Goal: Task Accomplishment & Management: Complete application form

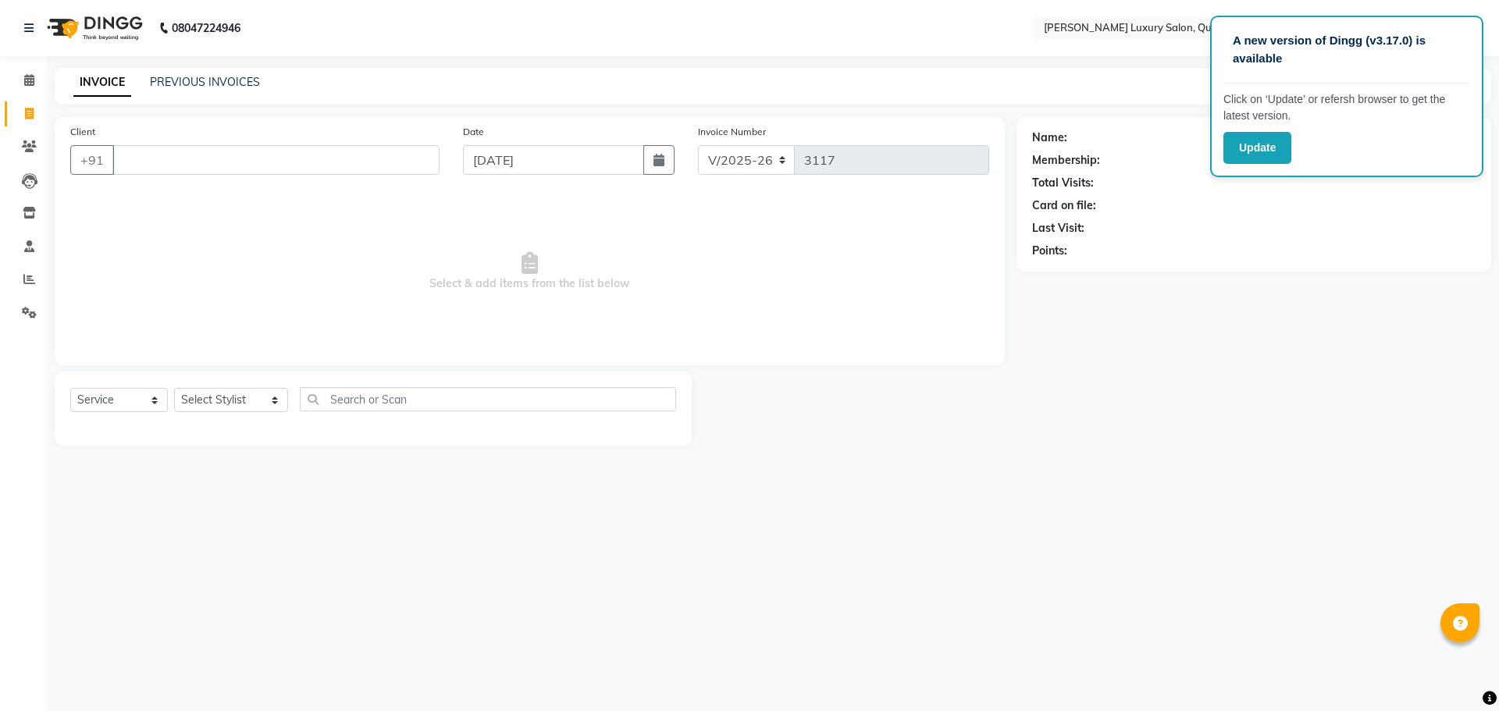
select select "5816"
select select "service"
click at [217, 402] on select "Select Stylist [PERSON_NAME] SHAKE AHON [PERSON_NAME] [PERSON_NAME] [PERSON_NAM…" at bounding box center [231, 400] width 114 height 24
select select "41114"
click at [174, 388] on select "Select Stylist [PERSON_NAME] SHAKE AHON [PERSON_NAME] [PERSON_NAME] [PERSON_NAM…" at bounding box center [231, 400] width 114 height 24
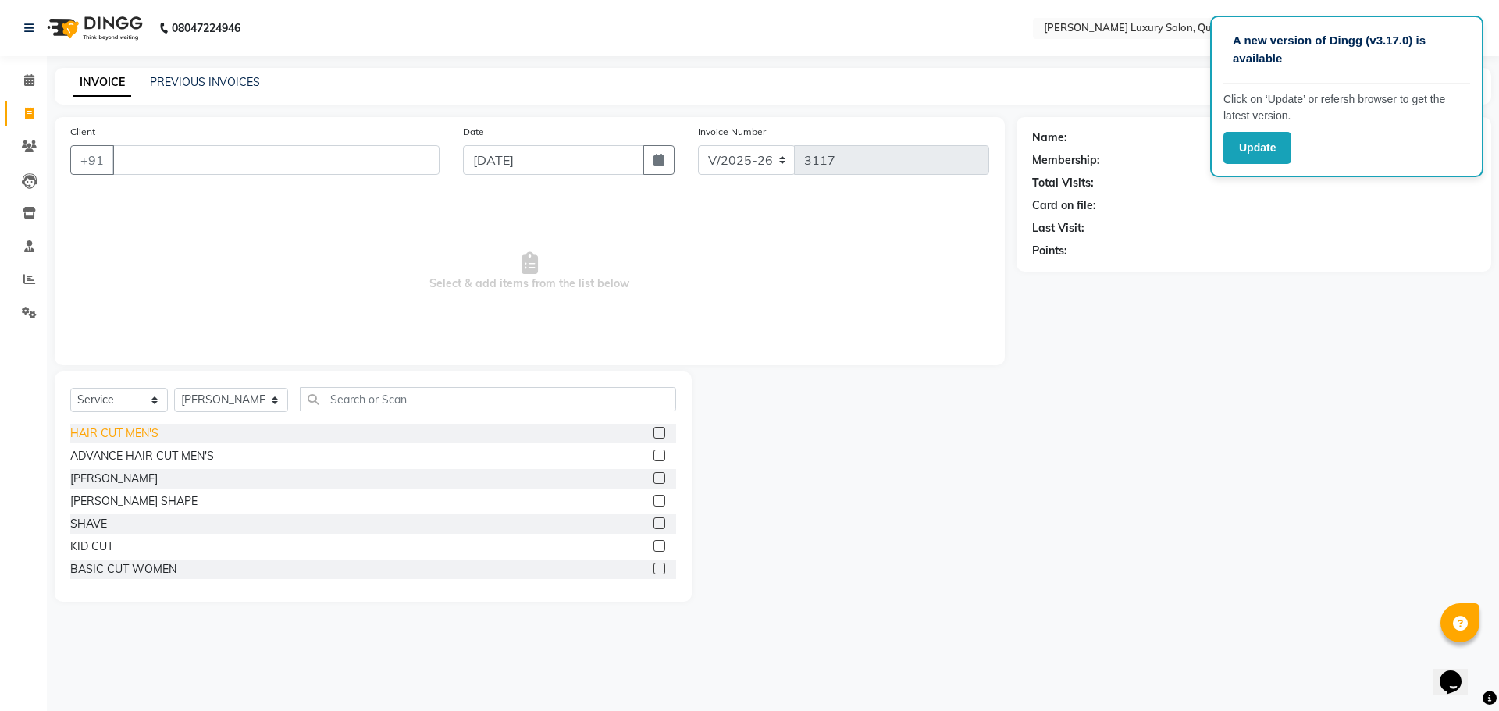
click at [149, 432] on div "HAIR CUT MEN'S" at bounding box center [114, 433] width 88 height 16
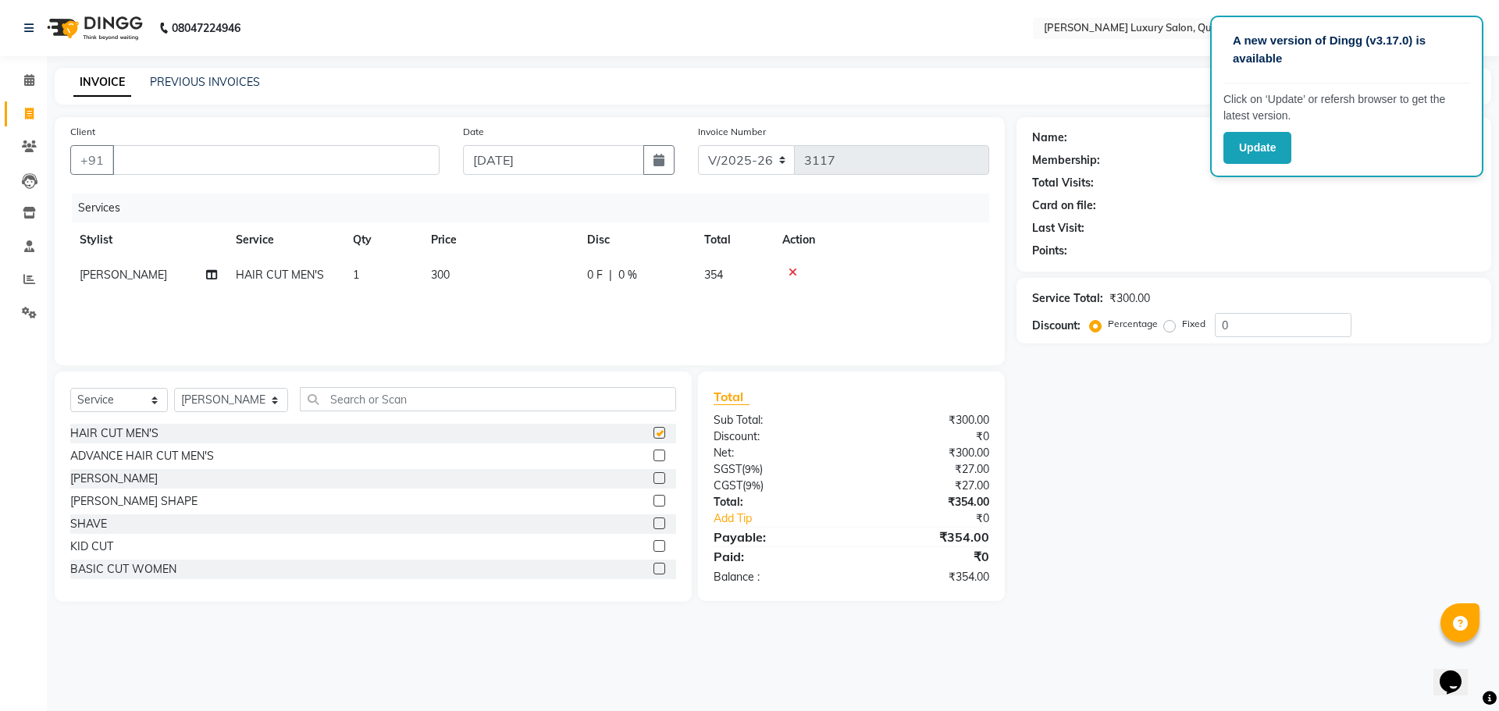
checkbox input "false"
click at [269, 406] on select "Select Stylist [PERSON_NAME] SHAKE AHON [PERSON_NAME] [PERSON_NAME] [PERSON_NAM…" at bounding box center [231, 400] width 114 height 24
select select "86316"
click at [174, 388] on select "Select Stylist [PERSON_NAME] SHAKE AHON [PERSON_NAME] [PERSON_NAME] [PERSON_NAM…" at bounding box center [231, 400] width 114 height 24
click at [128, 430] on div "HAIR CUT MEN'S" at bounding box center [114, 433] width 88 height 16
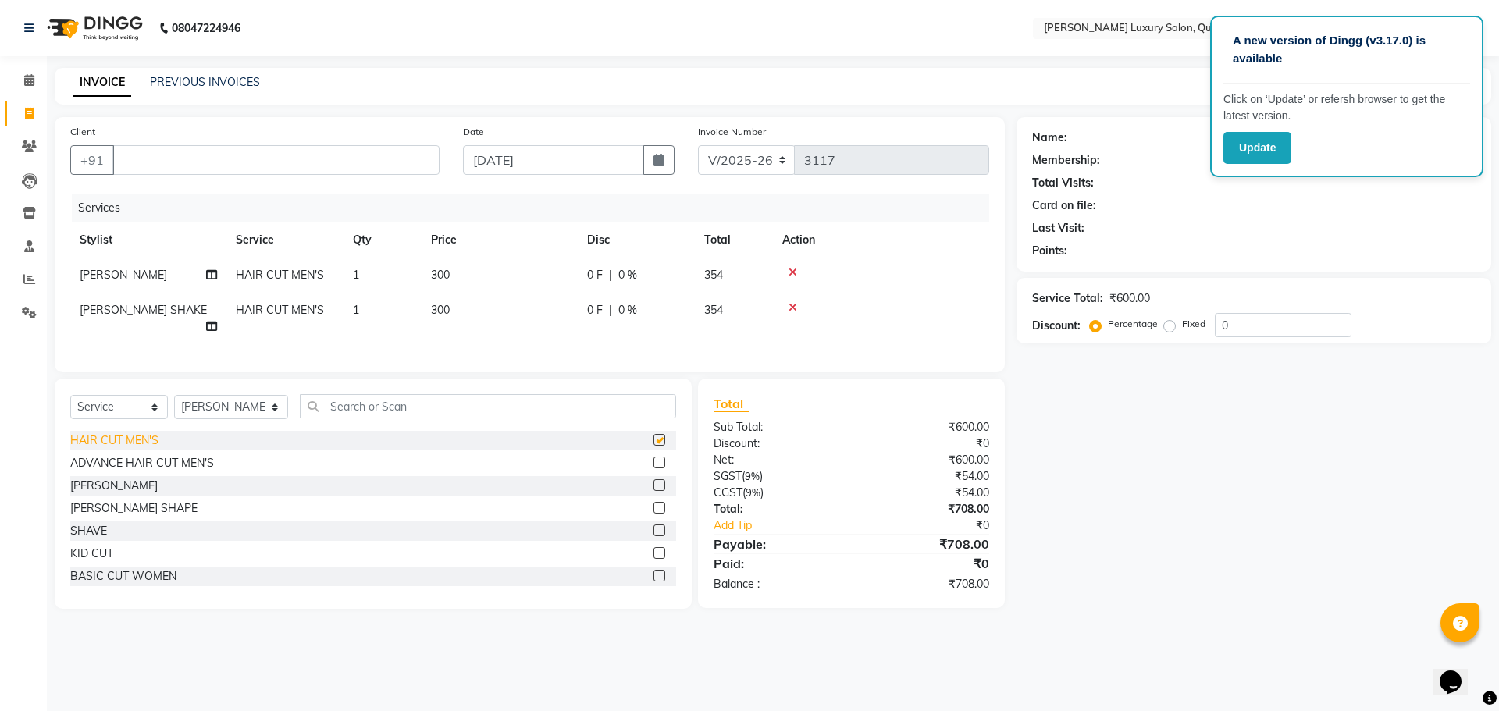
checkbox input "false"
click at [293, 157] on input "Client" at bounding box center [275, 160] width 327 height 30
click at [314, 152] on input "Client" at bounding box center [275, 160] width 327 height 30
type input "6309545661"
click at [431, 160] on button "Add Client" at bounding box center [399, 160] width 80 height 30
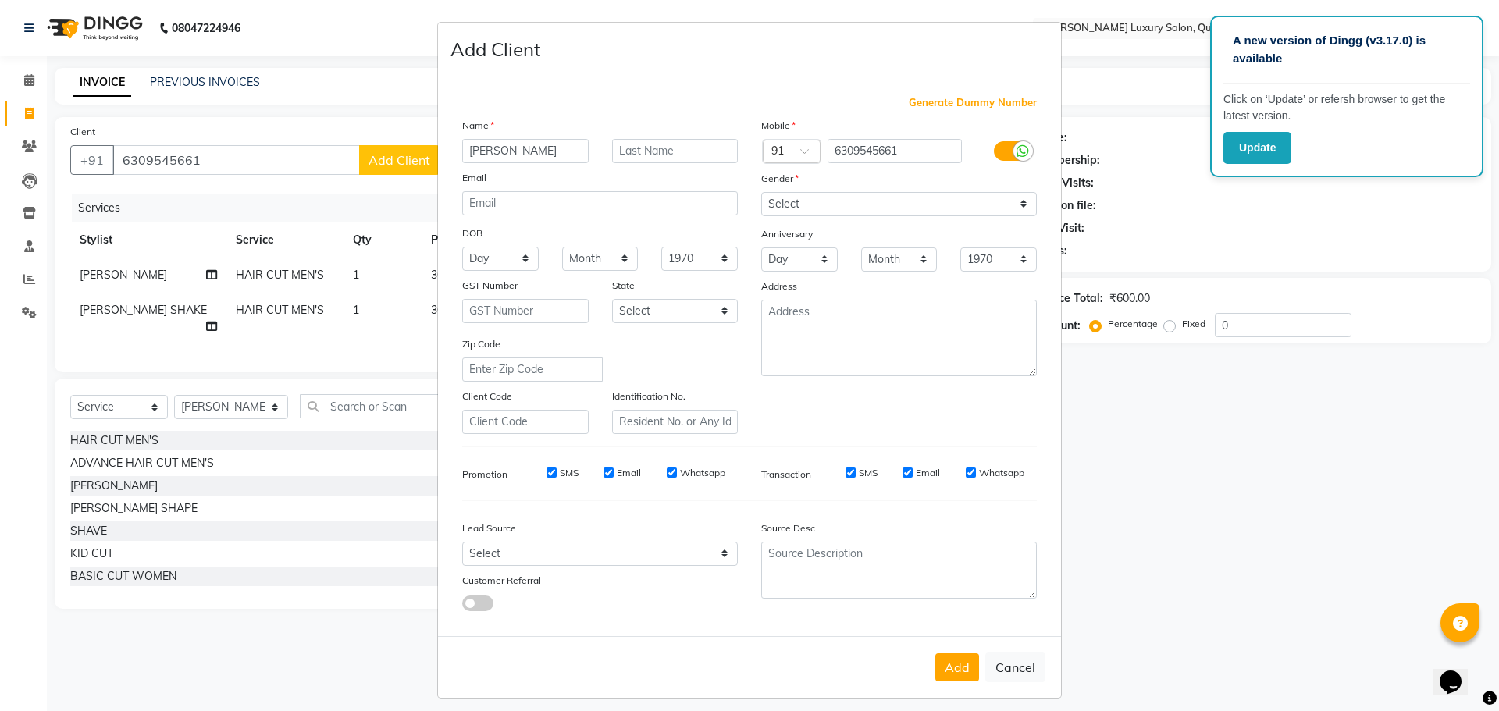
type input "[PERSON_NAME]"
drag, startPoint x: 889, startPoint y: 177, endPoint x: 887, endPoint y: 186, distance: 8.9
click at [889, 178] on div "Gender" at bounding box center [898, 181] width 299 height 22
click at [881, 205] on select "Select [DEMOGRAPHIC_DATA] [DEMOGRAPHIC_DATA] Other Prefer Not To Say" at bounding box center [899, 204] width 276 height 24
select select "[DEMOGRAPHIC_DATA]"
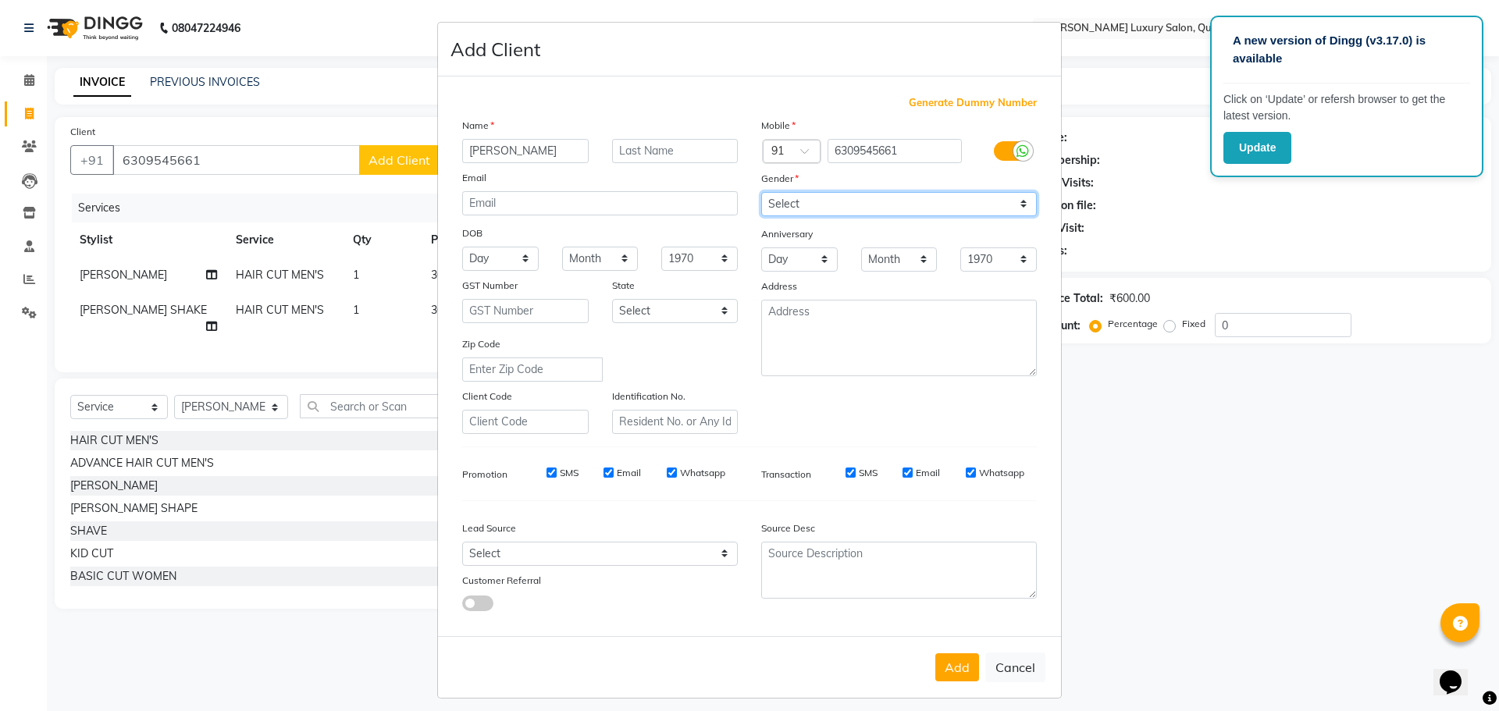
click at [761, 192] on select "Select [DEMOGRAPHIC_DATA] [DEMOGRAPHIC_DATA] Other Prefer Not To Say" at bounding box center [899, 204] width 276 height 24
click at [946, 659] on button "Add" at bounding box center [957, 667] width 44 height 28
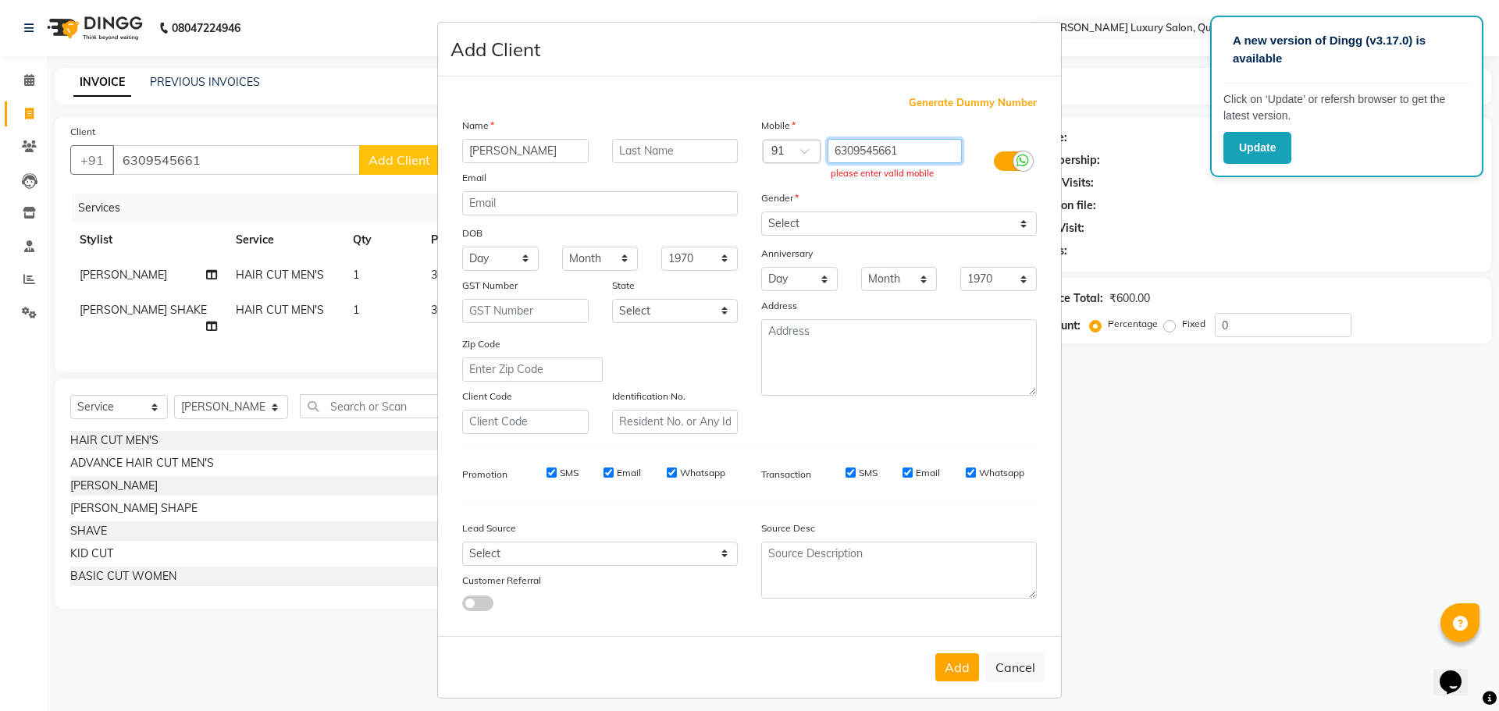
click at [830, 151] on input "6309545661" at bounding box center [894, 151] width 135 height 24
click at [955, 673] on button "Add" at bounding box center [957, 667] width 44 height 28
click at [1027, 659] on button "Cancel" at bounding box center [1015, 668] width 60 height 30
select select
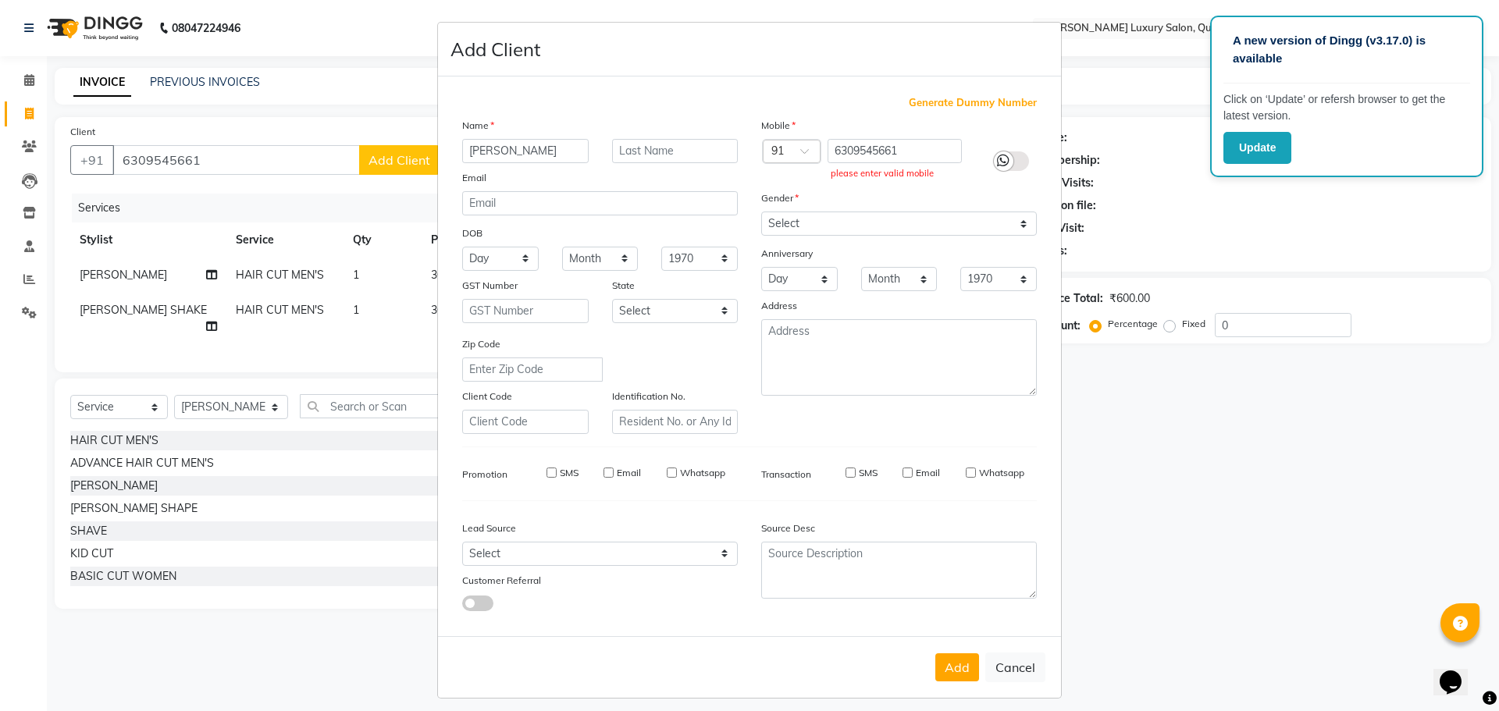
select select
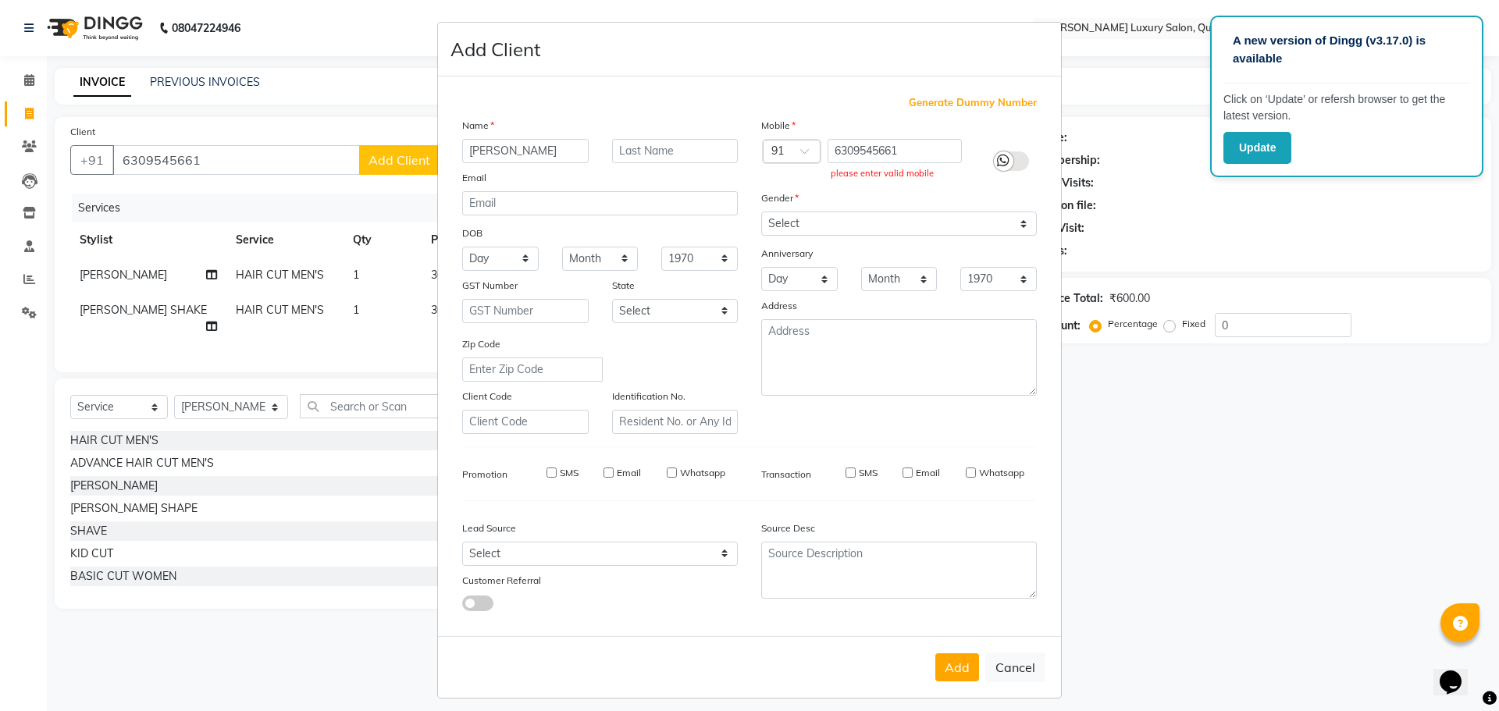
checkbox input "false"
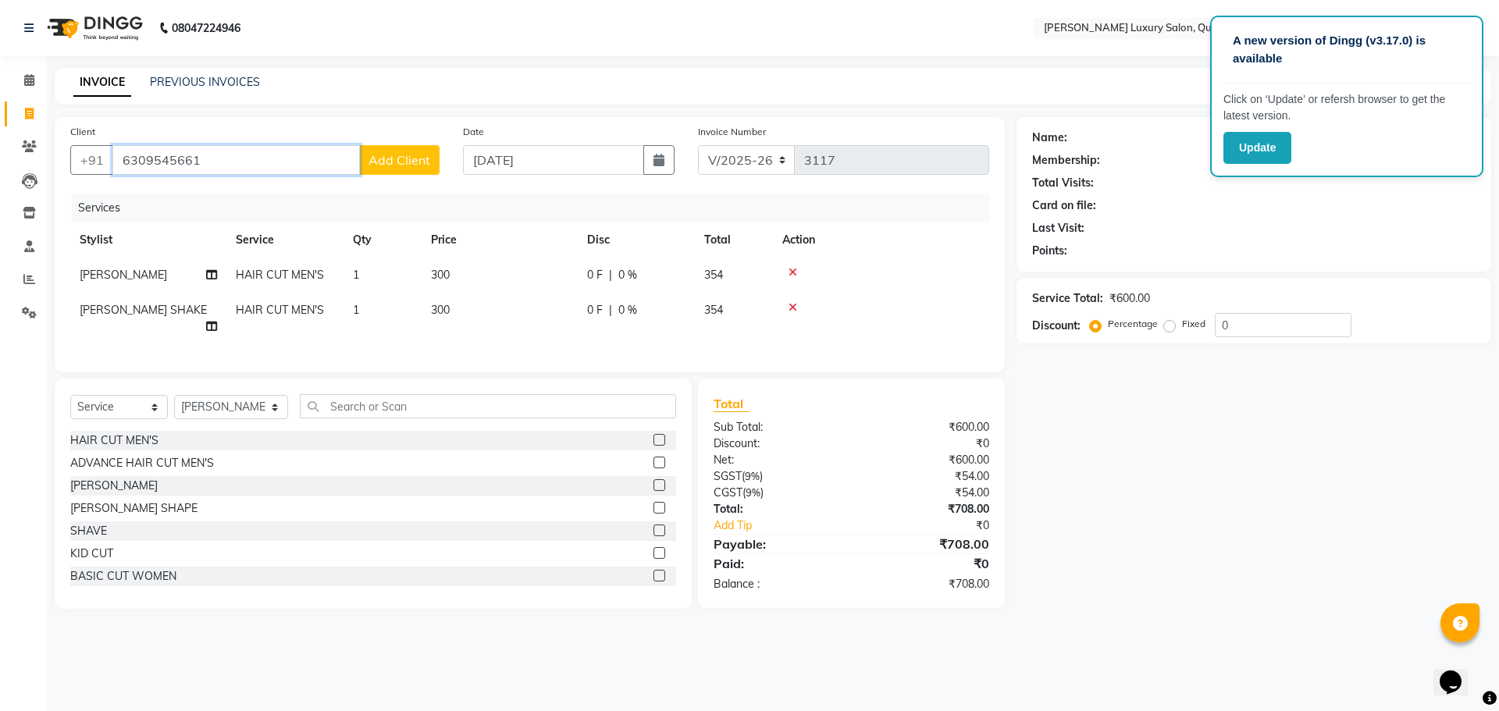
drag, startPoint x: 247, startPoint y: 154, endPoint x: 0, endPoint y: 180, distance: 248.8
click at [0, 179] on app-home "08047224946 Select Location × Toni&guy Luxury Salon, Quthbullapur Default Panel…" at bounding box center [749, 316] width 1499 height 632
type input "7337314768"
click at [399, 165] on span "Add Client" at bounding box center [399, 160] width 62 height 16
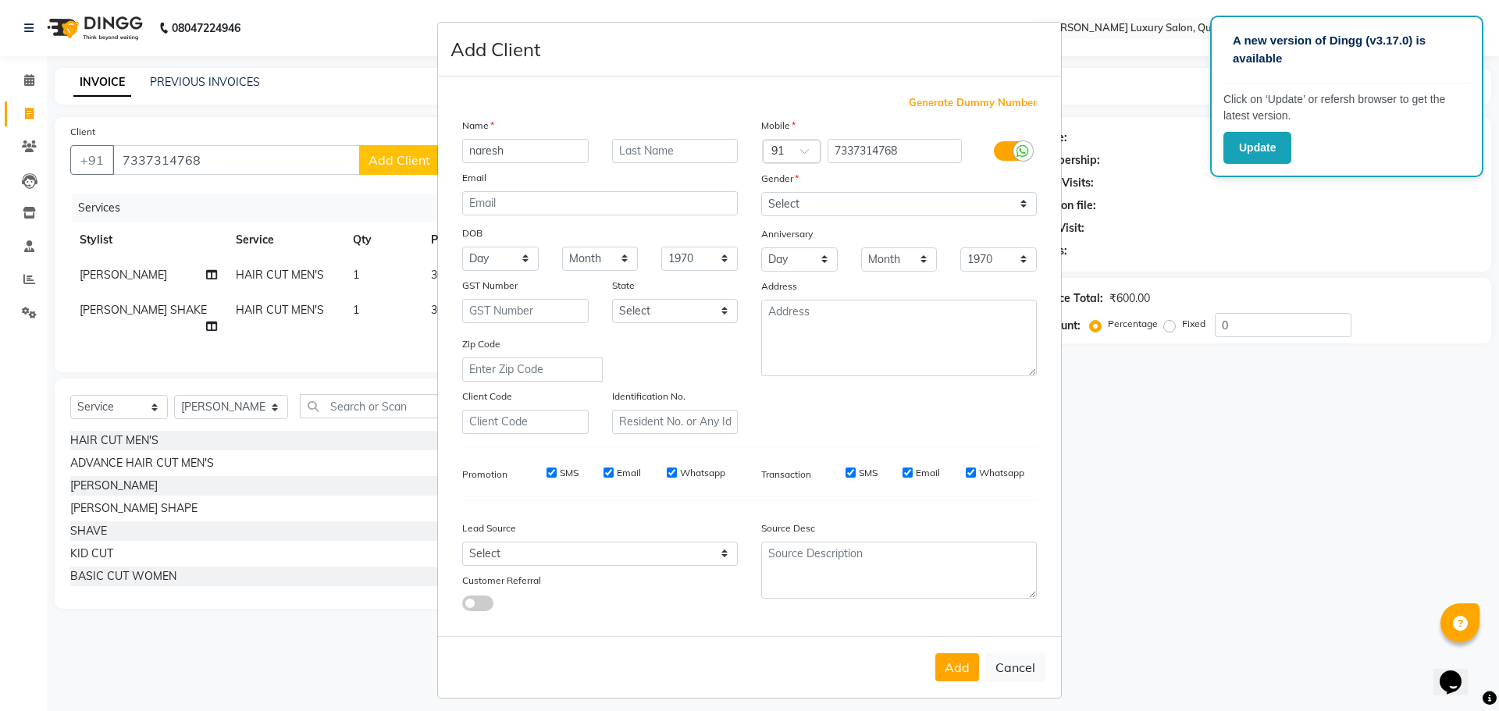
type input "naresh"
click at [896, 190] on div "Gender" at bounding box center [898, 181] width 299 height 22
click at [883, 201] on select "Select [DEMOGRAPHIC_DATA] [DEMOGRAPHIC_DATA] Other Prefer Not To Say" at bounding box center [899, 204] width 276 height 24
click at [761, 192] on select "Select [DEMOGRAPHIC_DATA] [DEMOGRAPHIC_DATA] Other Prefer Not To Say" at bounding box center [899, 204] width 276 height 24
click at [818, 208] on select "Select [DEMOGRAPHIC_DATA] [DEMOGRAPHIC_DATA] Other Prefer Not To Say" at bounding box center [899, 204] width 276 height 24
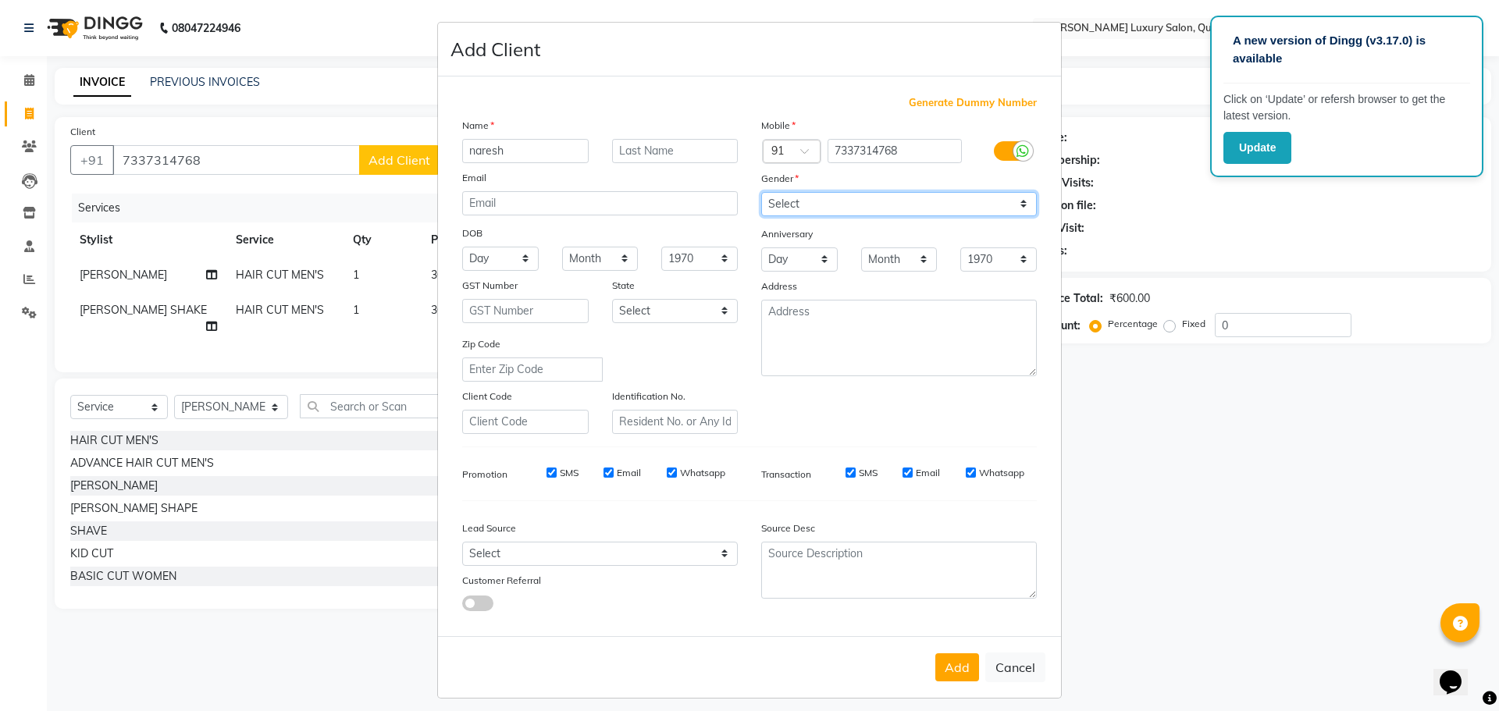
select select "[DEMOGRAPHIC_DATA]"
click at [761, 192] on select "Select [DEMOGRAPHIC_DATA] [DEMOGRAPHIC_DATA] Other Prefer Not To Say" at bounding box center [899, 204] width 276 height 24
click at [956, 662] on button "Add" at bounding box center [957, 667] width 44 height 28
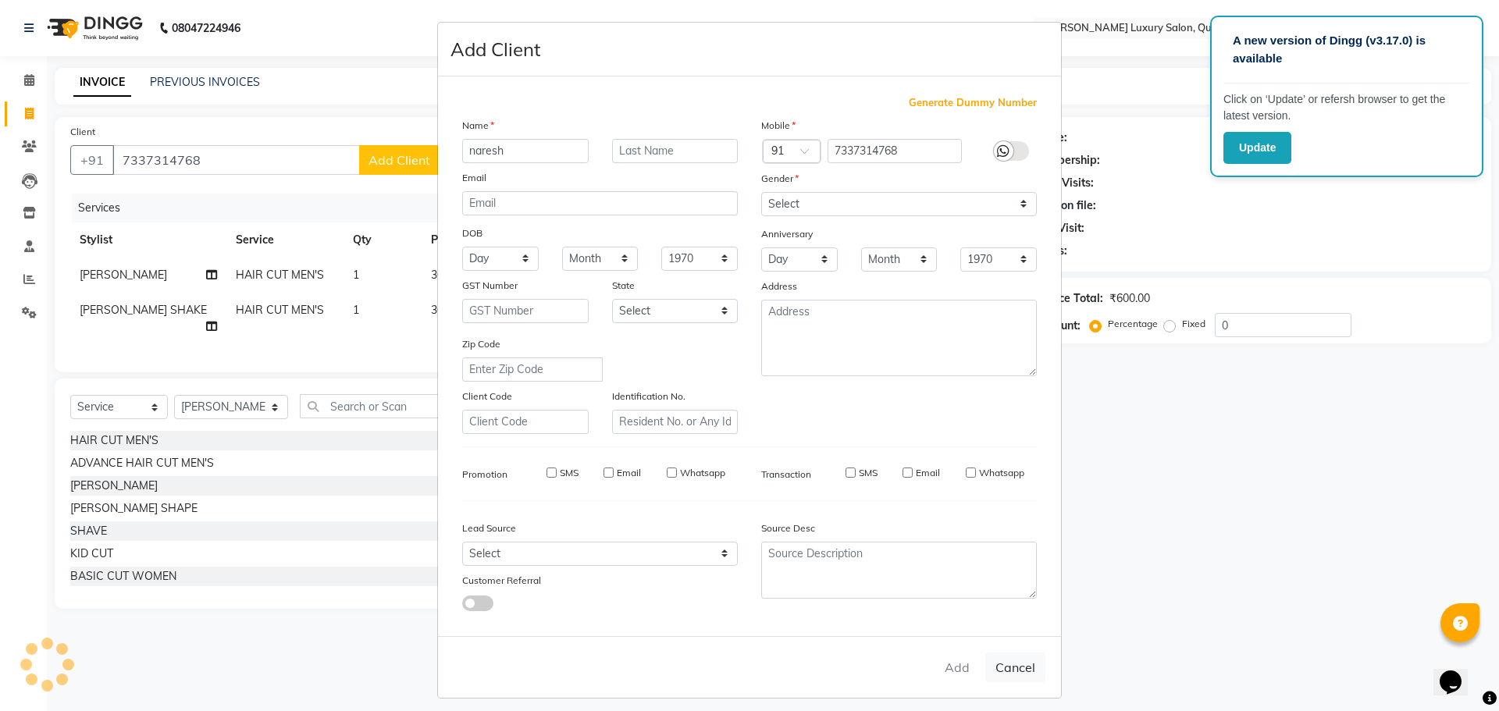
select select
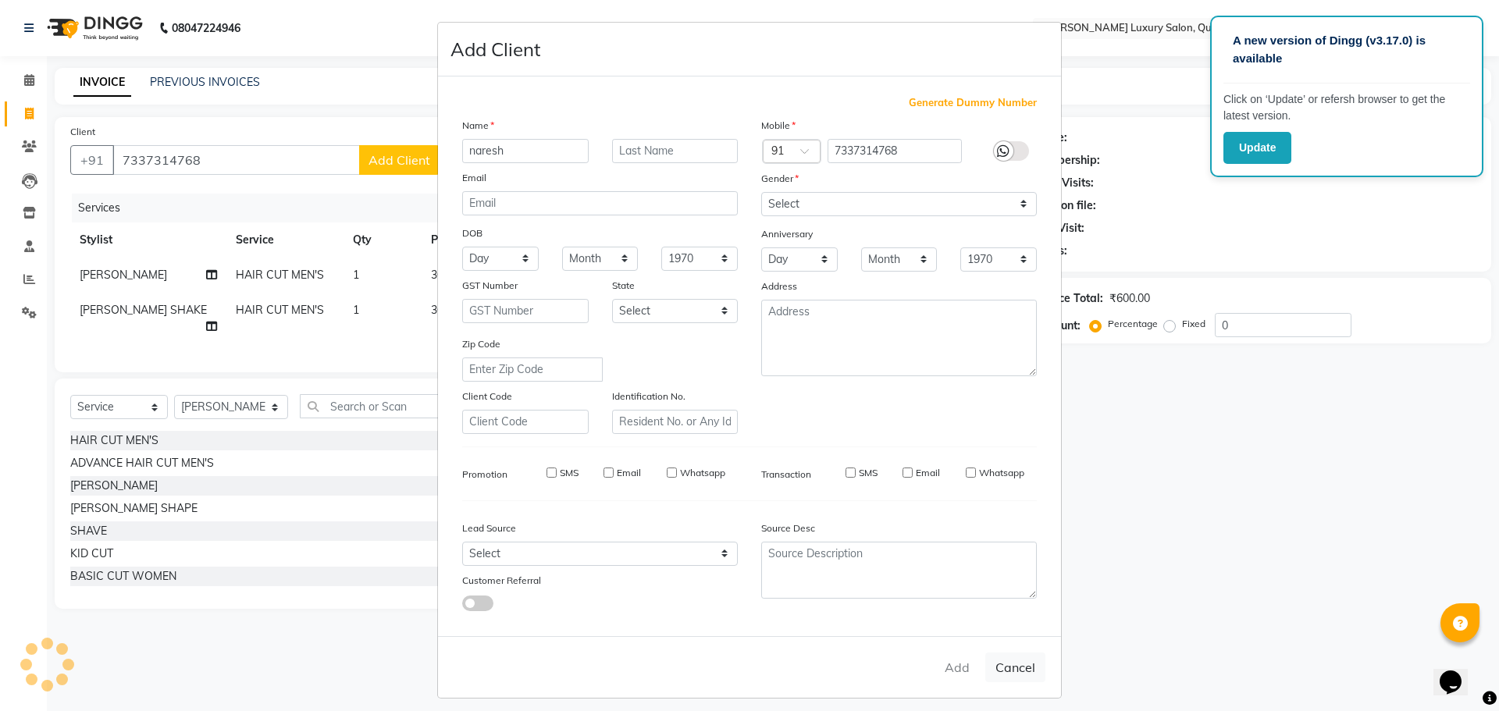
select select
checkbox input "false"
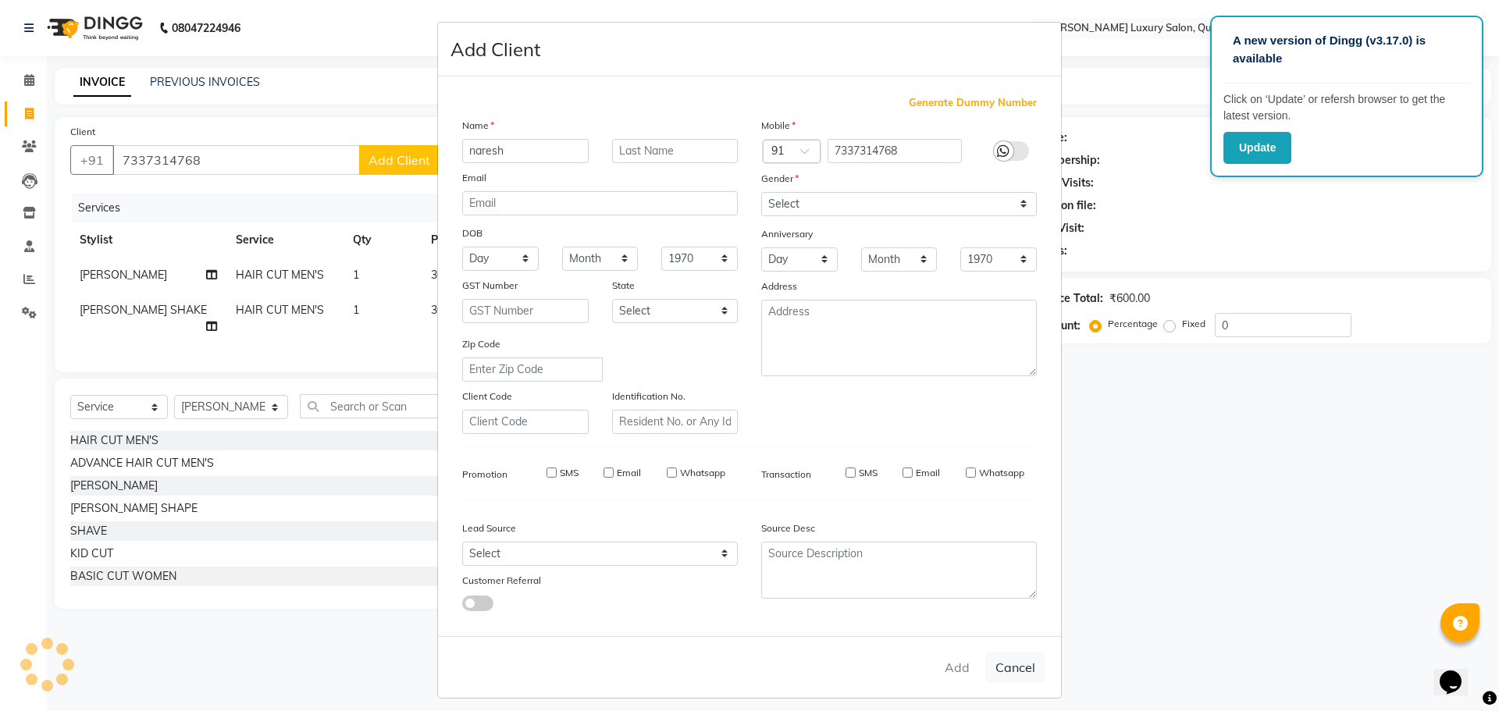
checkbox input "false"
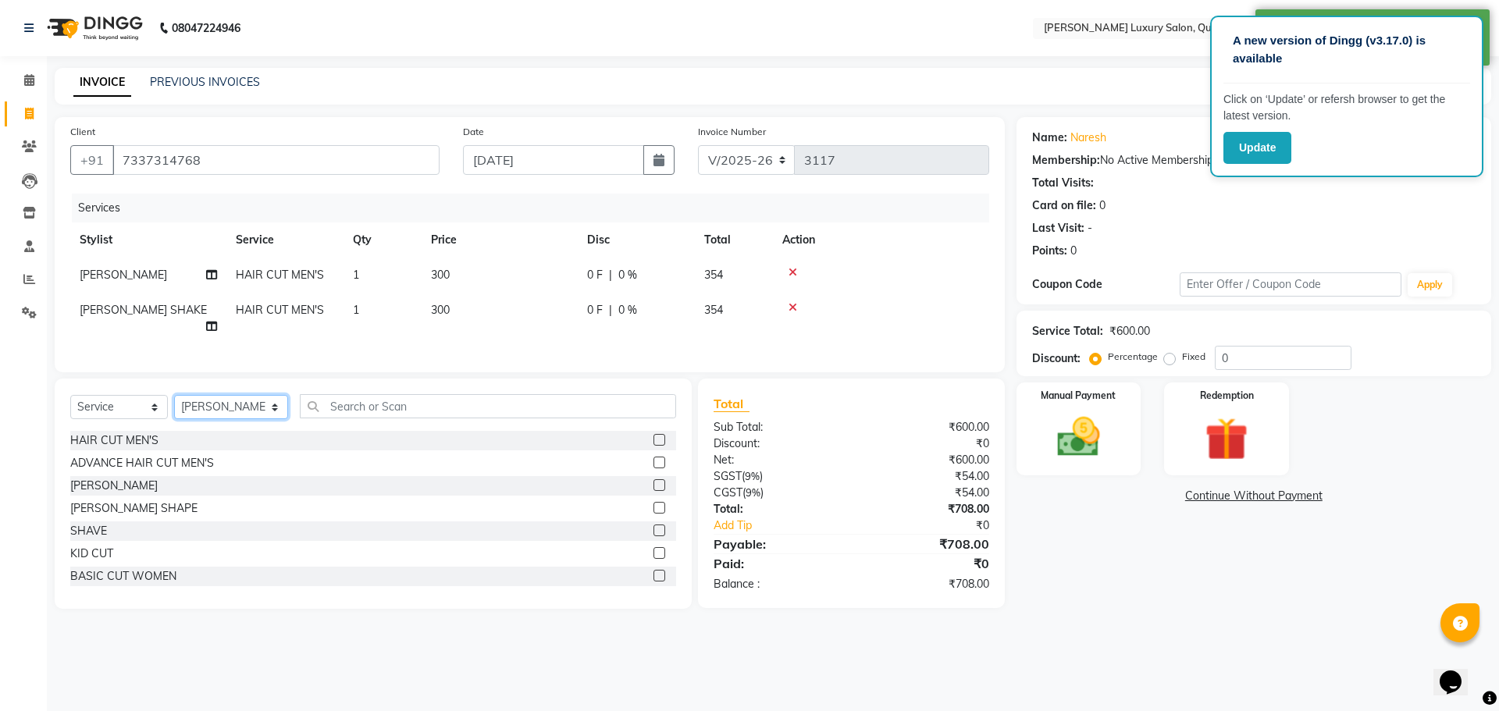
click at [240, 409] on select "Select Stylist [PERSON_NAME] SHAKE AHON [PERSON_NAME] [PERSON_NAME] [PERSON_NAM…" at bounding box center [231, 407] width 114 height 24
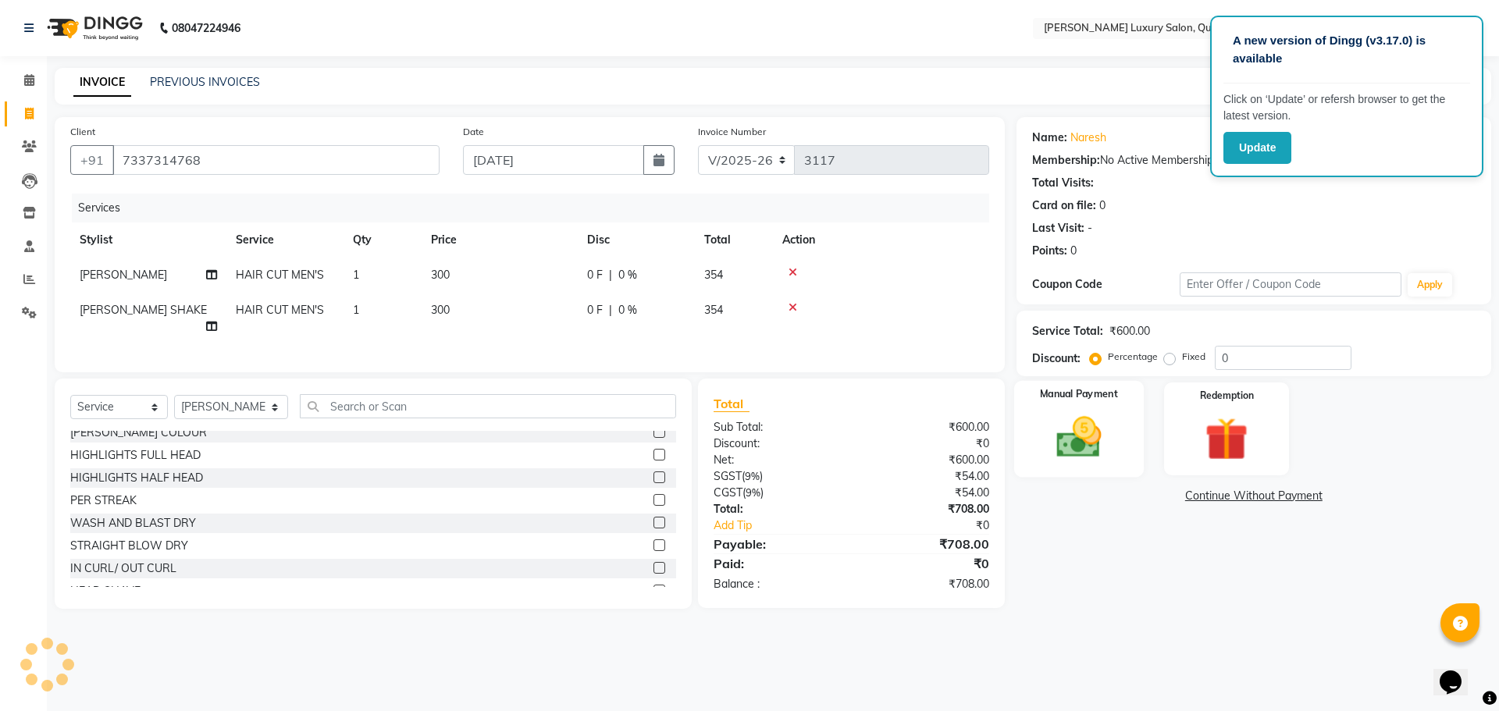
drag, startPoint x: 1097, startPoint y: 434, endPoint x: 1105, endPoint y: 448, distance: 16.1
click at [1097, 434] on img at bounding box center [1078, 437] width 73 height 52
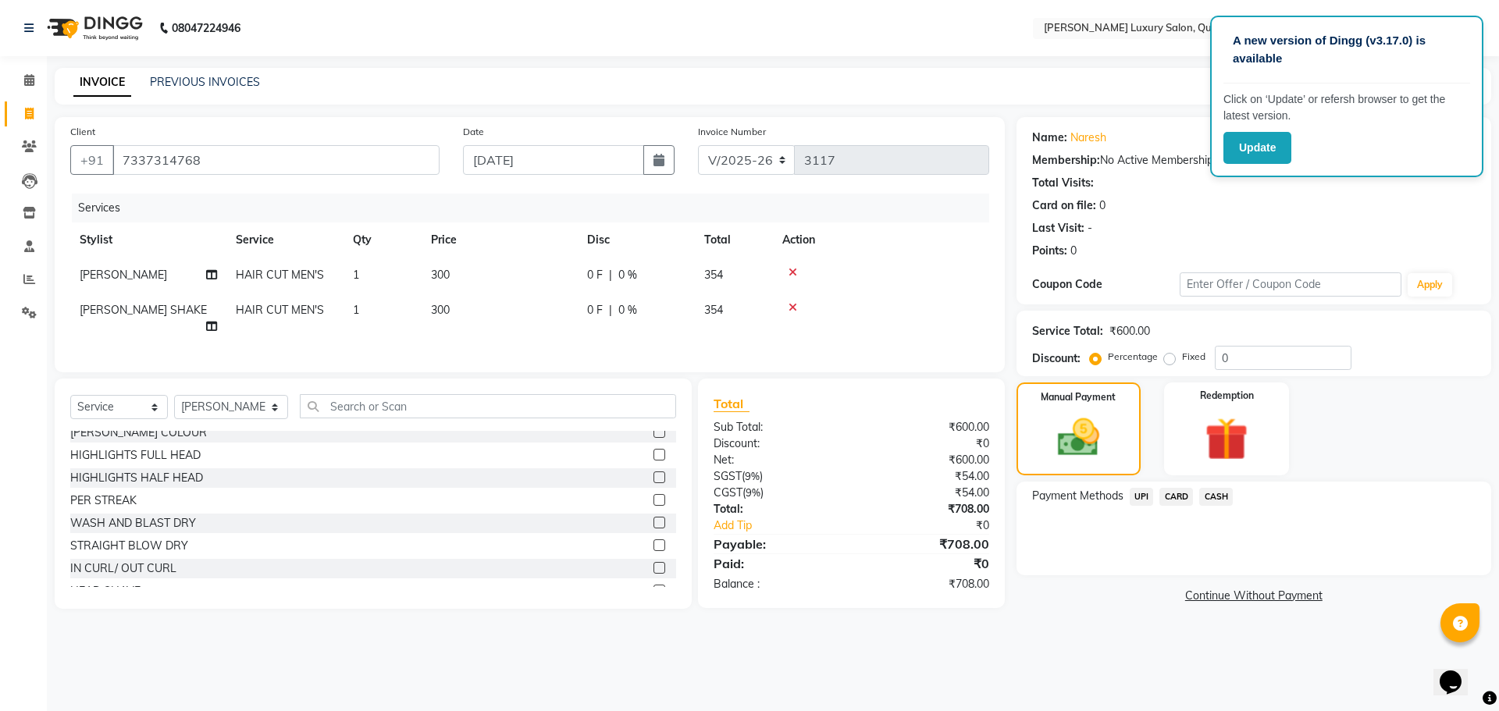
click at [1142, 495] on span "UPI" at bounding box center [1141, 497] width 24 height 18
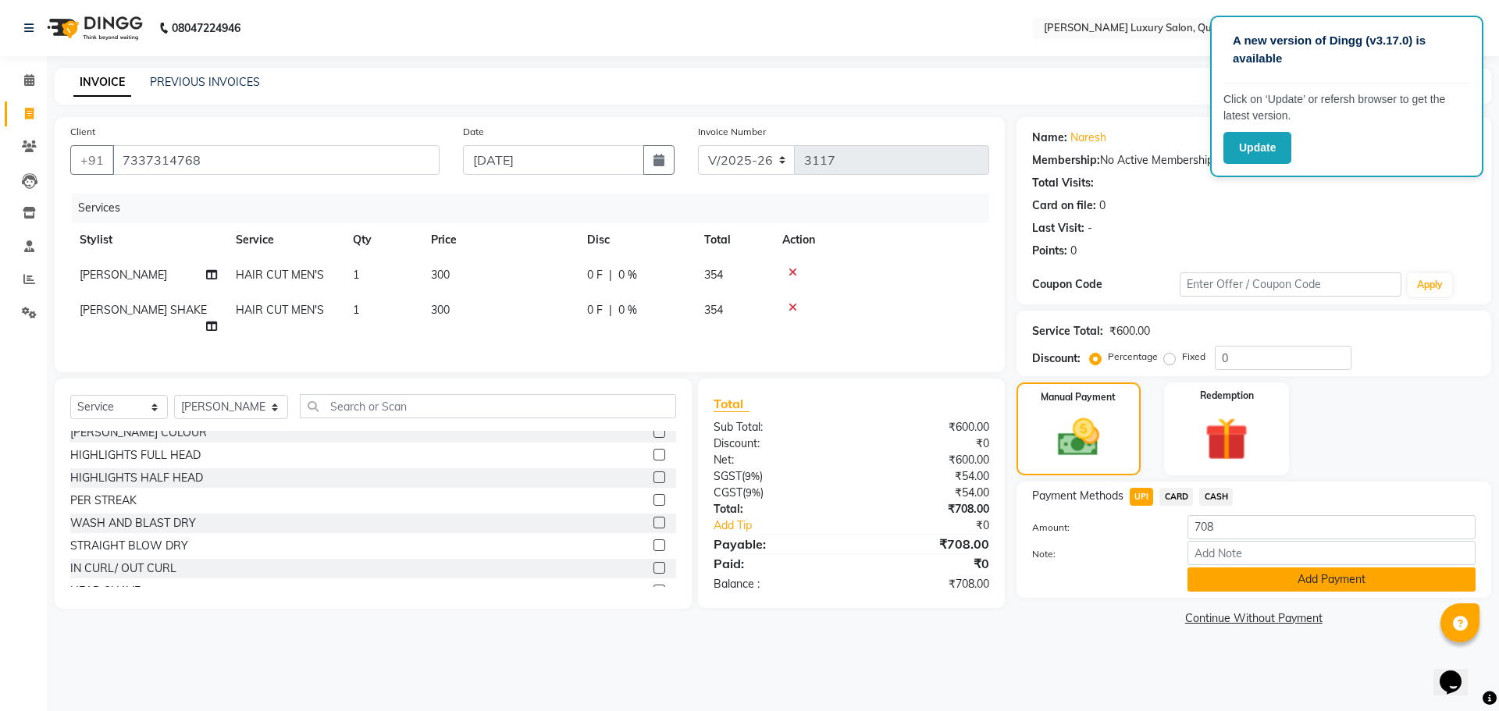
click at [1232, 581] on button "Add Payment" at bounding box center [1331, 579] width 288 height 24
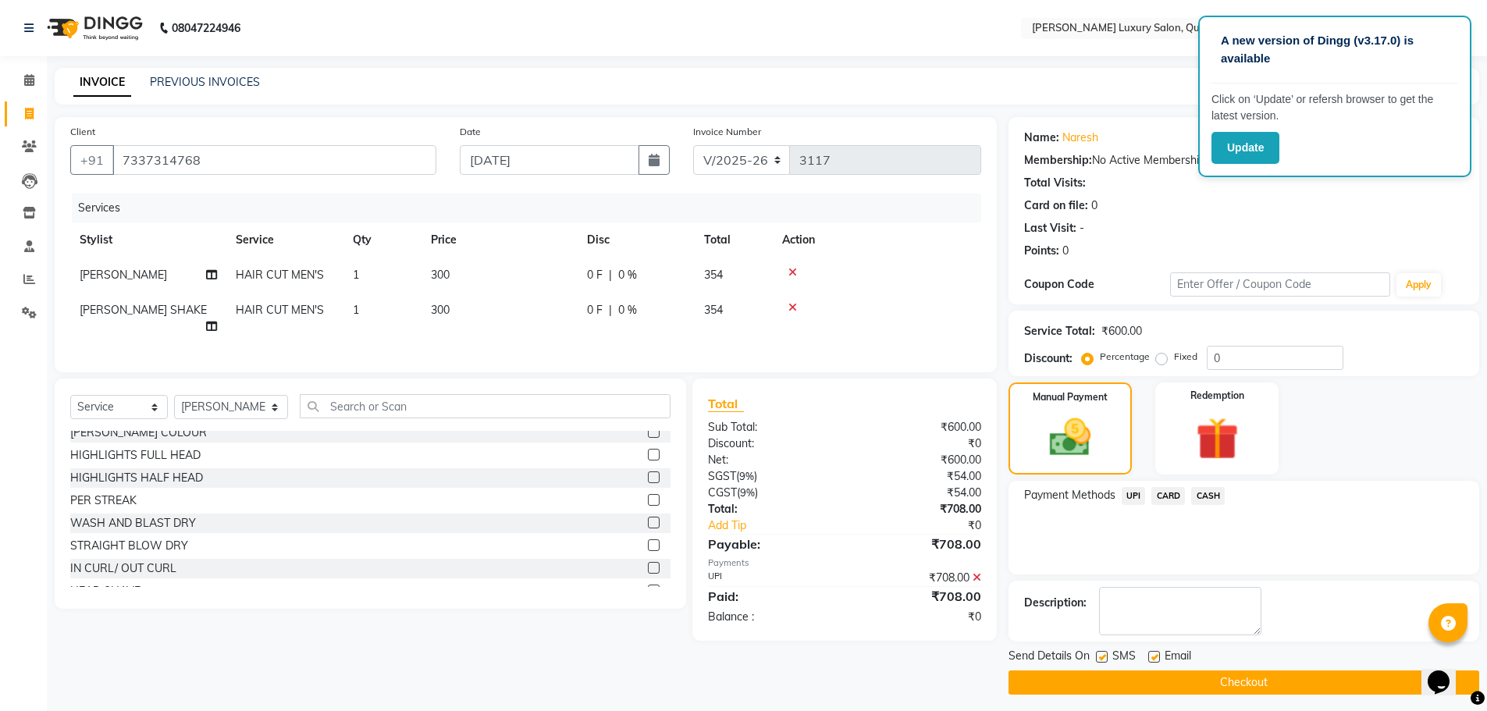
click at [1235, 697] on main "INVOICE PREVIOUS INVOICES Create New Save Client [PHONE_NUMBER] Date [DATE] Inv…" at bounding box center [767, 393] width 1440 height 650
click at [1238, 690] on button "Checkout" at bounding box center [1243, 682] width 471 height 24
